Goal: Information Seeking & Learning: Learn about a topic

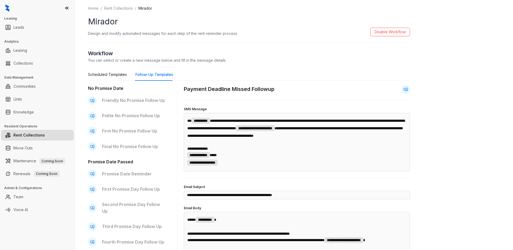
click at [33, 137] on link "Rent Collections" at bounding box center [28, 135] width 31 height 11
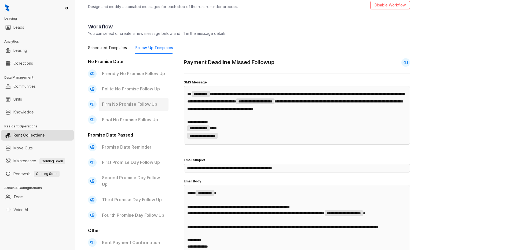
scroll to position [15, 0]
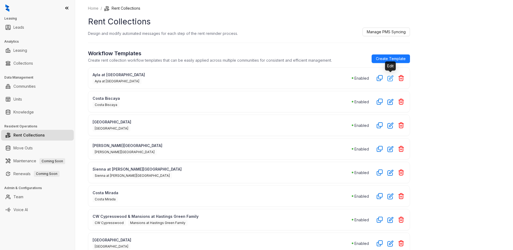
click at [392, 78] on icon "button" at bounding box center [391, 78] width 6 height 6
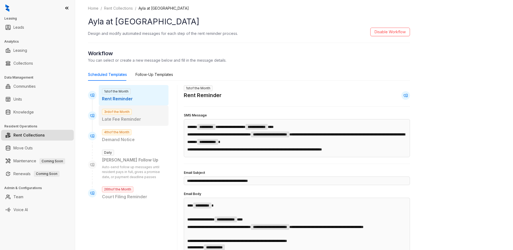
click at [133, 119] on p "Late Fee Reminder" at bounding box center [133, 119] width 63 height 7
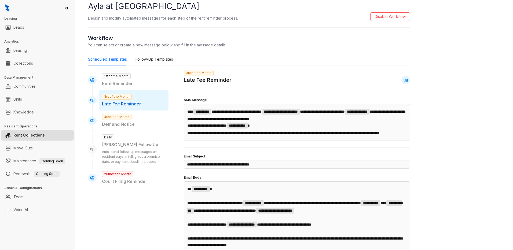
scroll to position [27, 0]
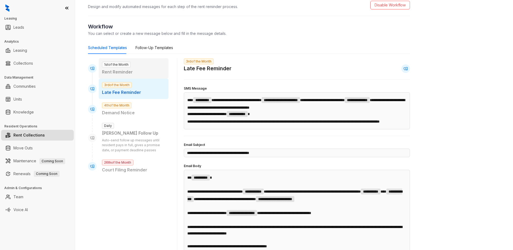
click at [141, 69] on p "Rent Reminder" at bounding box center [133, 72] width 63 height 7
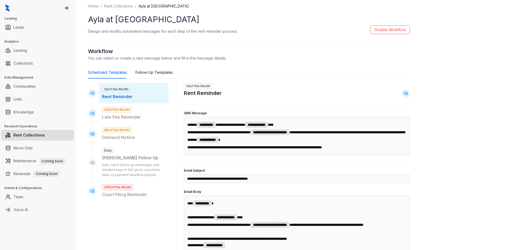
scroll to position [0, 0]
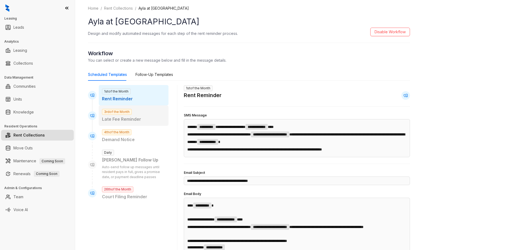
click at [124, 118] on p "Late Fee Reminder" at bounding box center [133, 119] width 63 height 7
type input "**********"
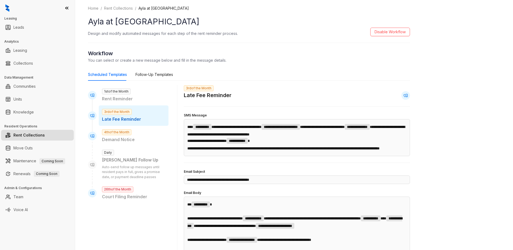
click at [35, 135] on link "Rent Collections" at bounding box center [28, 135] width 31 height 11
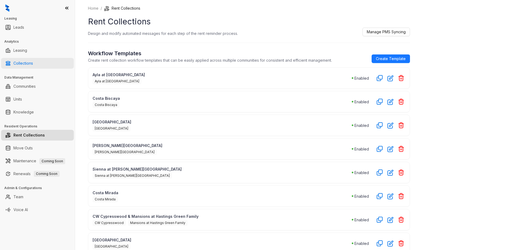
click at [24, 65] on link "Collections" at bounding box center [23, 63] width 20 height 11
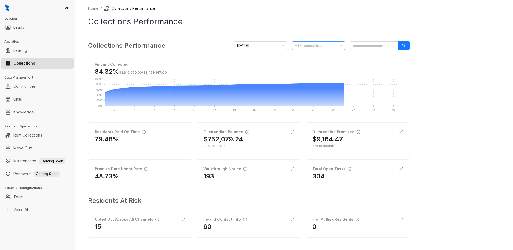
click at [311, 46] on div at bounding box center [316, 46] width 46 height 8
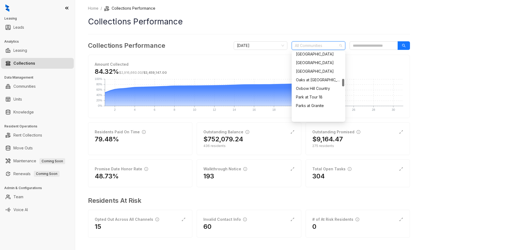
scroll to position [215, 0]
click at [307, 81] on div "Mirador" at bounding box center [318, 82] width 45 height 6
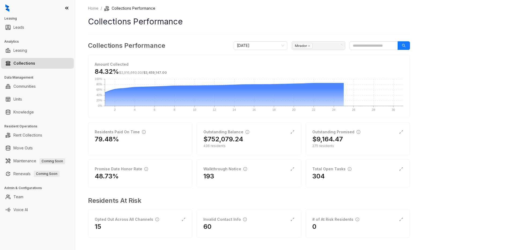
click at [478, 108] on div "Home / Collections Performance Collections Performance Collections Performance …" at bounding box center [294, 125] width 438 height 250
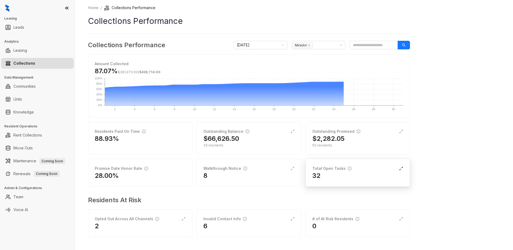
click at [402, 168] on icon "expand-alt" at bounding box center [401, 168] width 4 height 4
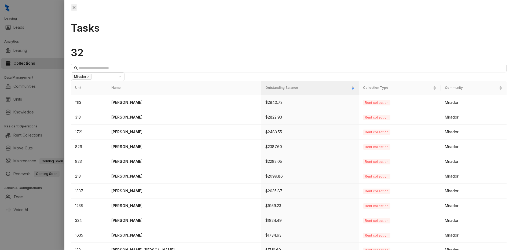
click at [76, 6] on icon "close" at bounding box center [74, 7] width 4 height 4
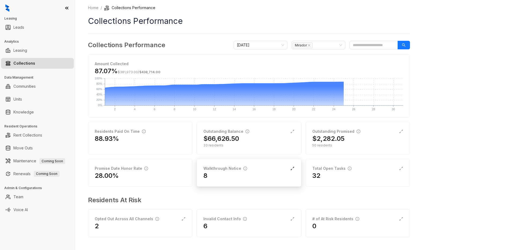
click at [292, 168] on icon "expand-alt" at bounding box center [293, 168] width 4 height 4
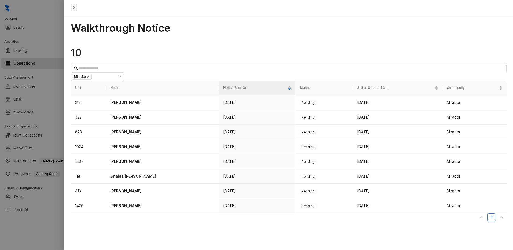
click at [76, 5] on icon "close" at bounding box center [74, 7] width 4 height 4
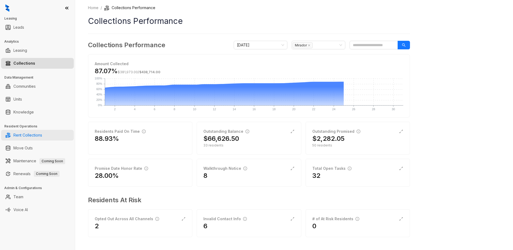
click at [31, 136] on link "Rent Collections" at bounding box center [27, 135] width 29 height 11
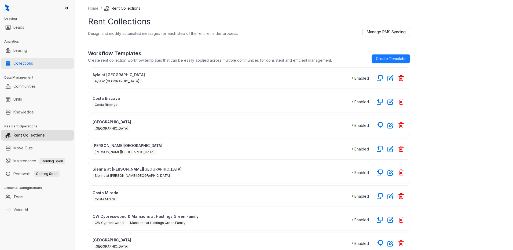
click at [19, 60] on link "Collections" at bounding box center [23, 63] width 20 height 11
click at [21, 61] on link "Collections" at bounding box center [23, 63] width 20 height 11
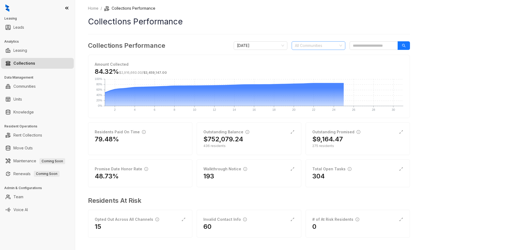
click at [318, 47] on div at bounding box center [316, 46] width 46 height 8
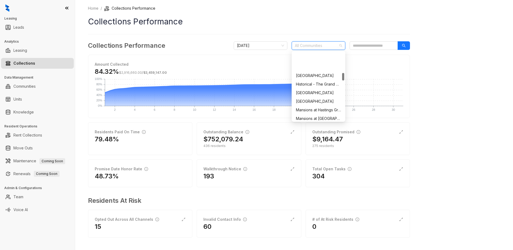
scroll to position [188, 0]
click at [309, 108] on div "Mirador" at bounding box center [318, 109] width 45 height 6
click at [479, 92] on div "Home / Collections Performance Collections Performance Collections Performance …" at bounding box center [294, 125] width 438 height 250
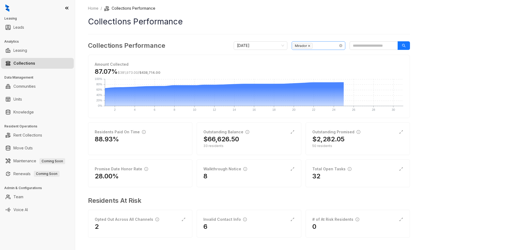
click at [310, 45] on icon "close" at bounding box center [309, 46] width 2 height 2
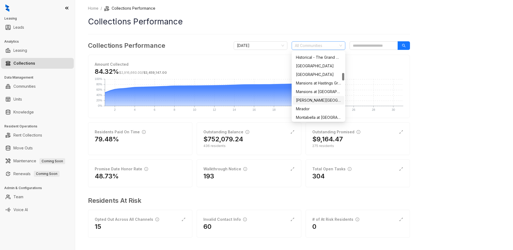
click at [454, 146] on div "Home / Collections Performance Collections Performance Collections Performance …" at bounding box center [294, 125] width 438 height 250
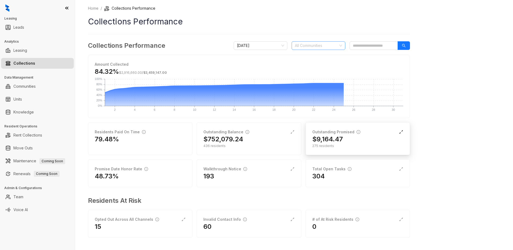
click at [399, 133] on icon "expand-alt" at bounding box center [401, 132] width 4 height 4
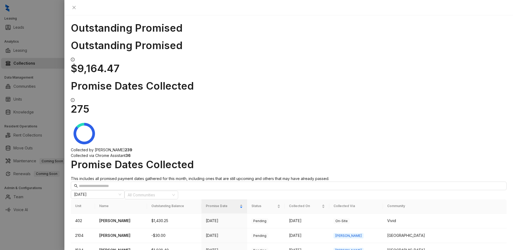
click at [415, 200] on th "Community" at bounding box center [445, 207] width 124 height 14
click at [172, 191] on div at bounding box center [149, 195] width 46 height 8
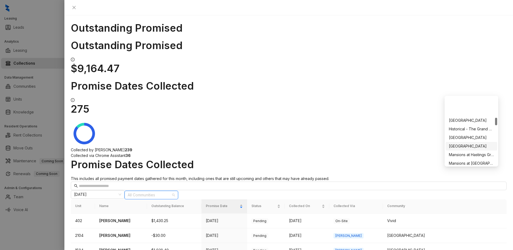
scroll to position [188, 0]
click at [460, 153] on div "Mirador" at bounding box center [471, 154] width 45 height 6
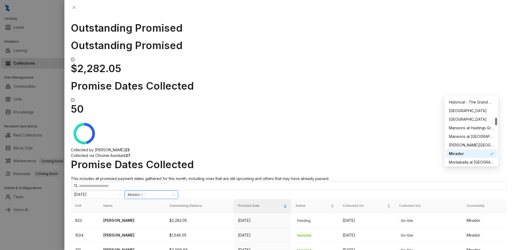
click at [358, 158] on h1 "Promise Dates Collected" at bounding box center [289, 164] width 436 height 12
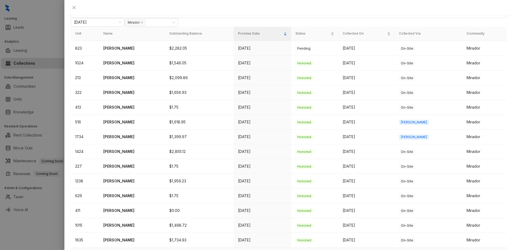
scroll to position [177, 0]
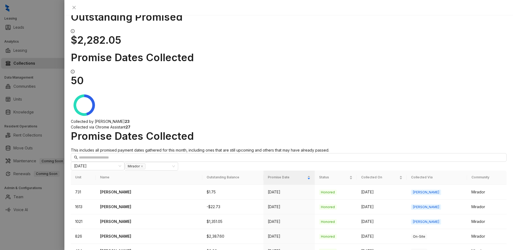
scroll to position [29, 0]
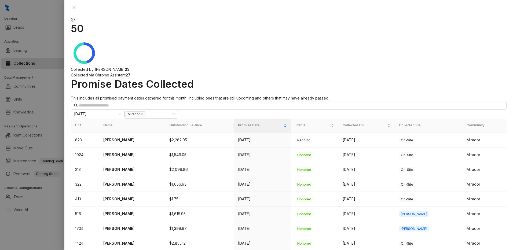
scroll to position [27, 0]
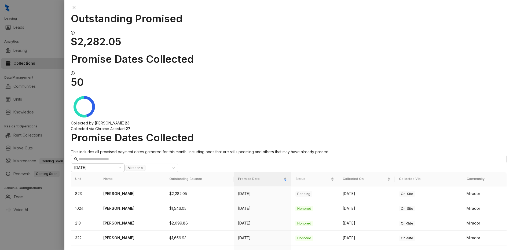
click at [424, 172] on th "Collected Via" at bounding box center [429, 179] width 68 height 14
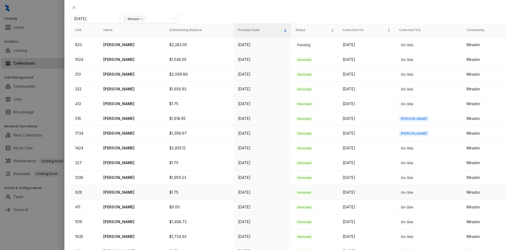
scroll to position [177, 0]
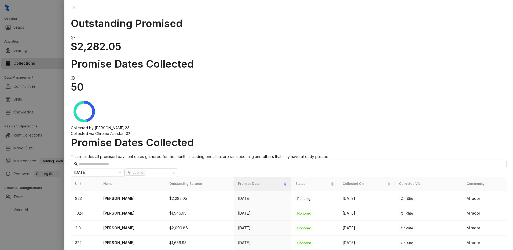
scroll to position [177, 0]
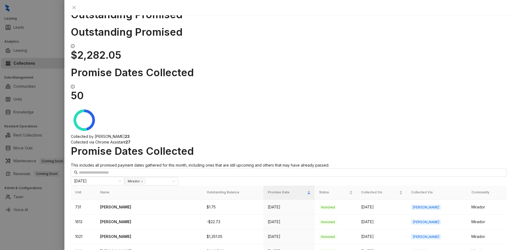
scroll to position [29, 0]
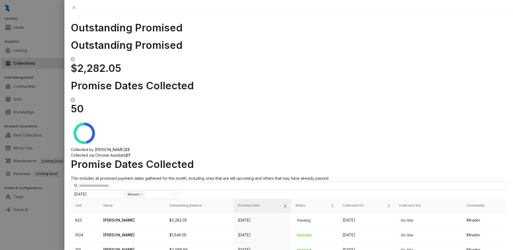
scroll to position [0, 0]
click at [76, 6] on icon "close" at bounding box center [74, 7] width 3 height 3
